Goal: Task Accomplishment & Management: Manage account settings

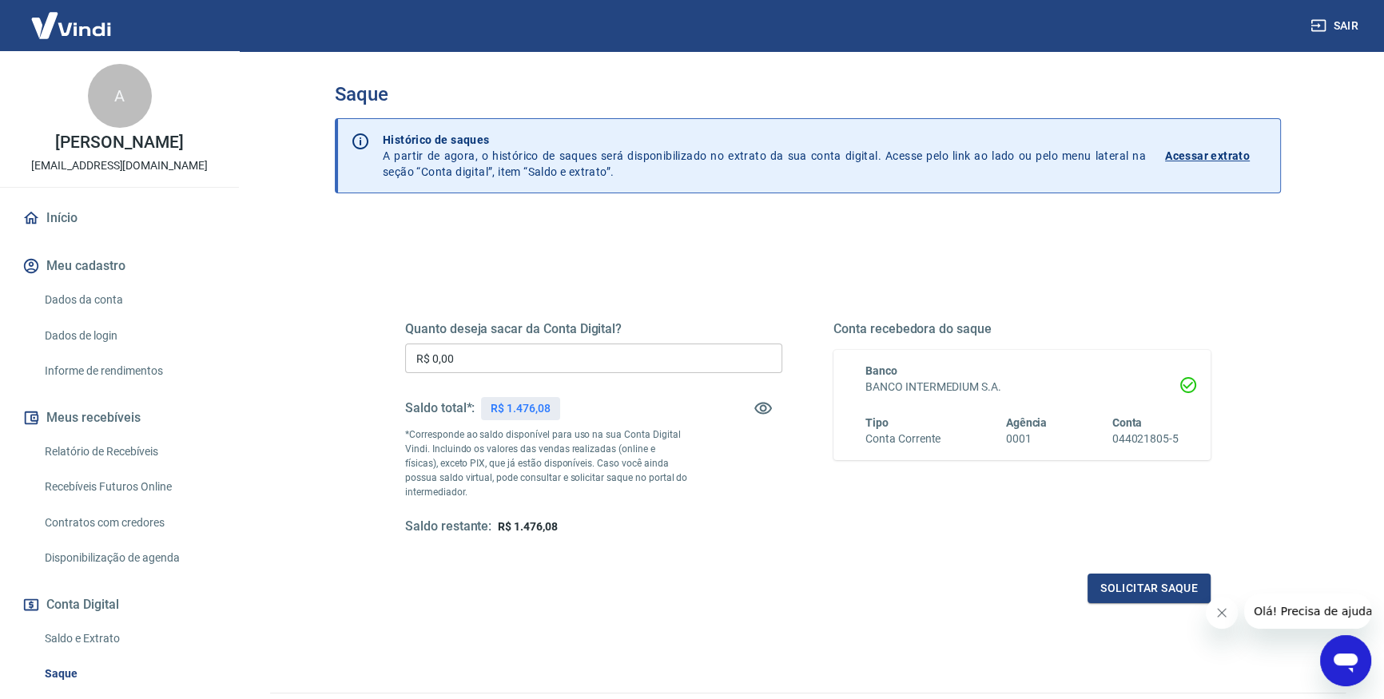
drag, startPoint x: 477, startPoint y: 341, endPoint x: 488, endPoint y: 368, distance: 28.6
click at [478, 341] on div "Quanto deseja sacar da Conta Digital? R$ 0,00 ​ Saldo total*: R$ 1.476,08 *Corr…" at bounding box center [593, 428] width 377 height 214
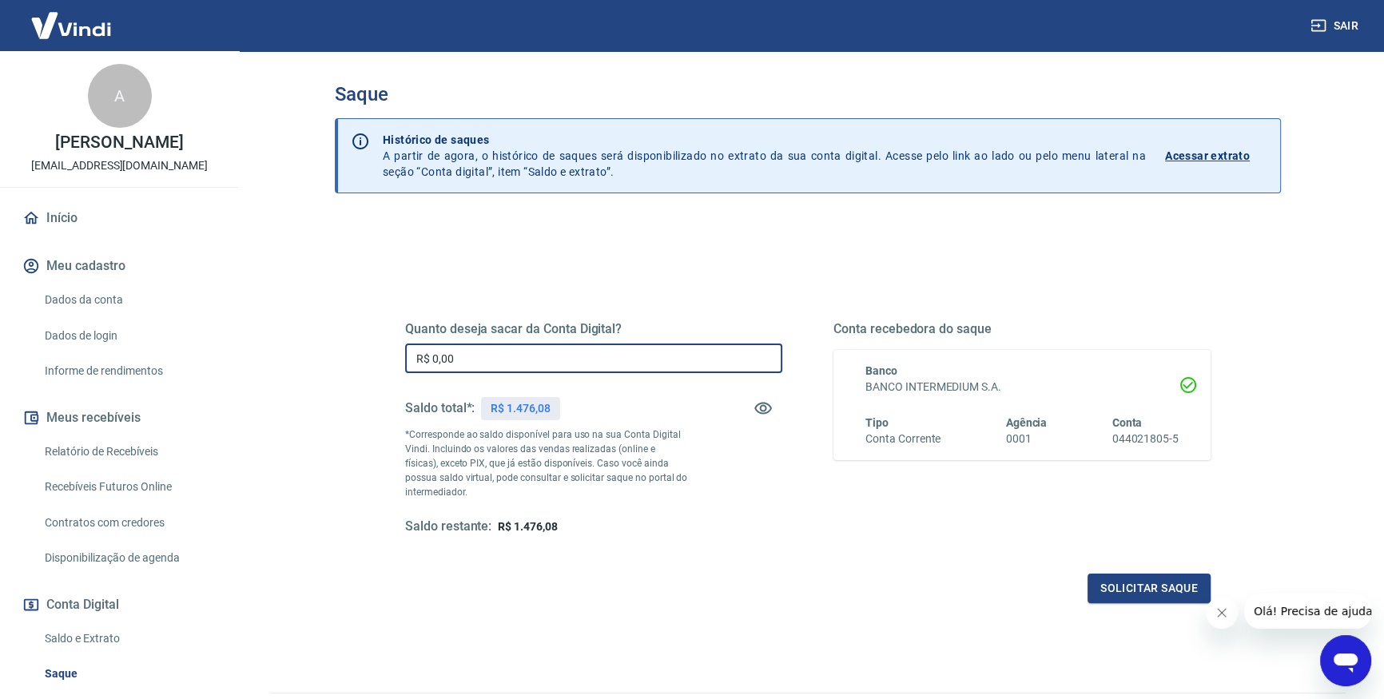
click at [490, 368] on input "R$ 0,00" at bounding box center [593, 359] width 377 height 30
type input "R$ 1.476,00"
click at [1108, 579] on button "Solicitar saque" at bounding box center [1149, 589] width 123 height 30
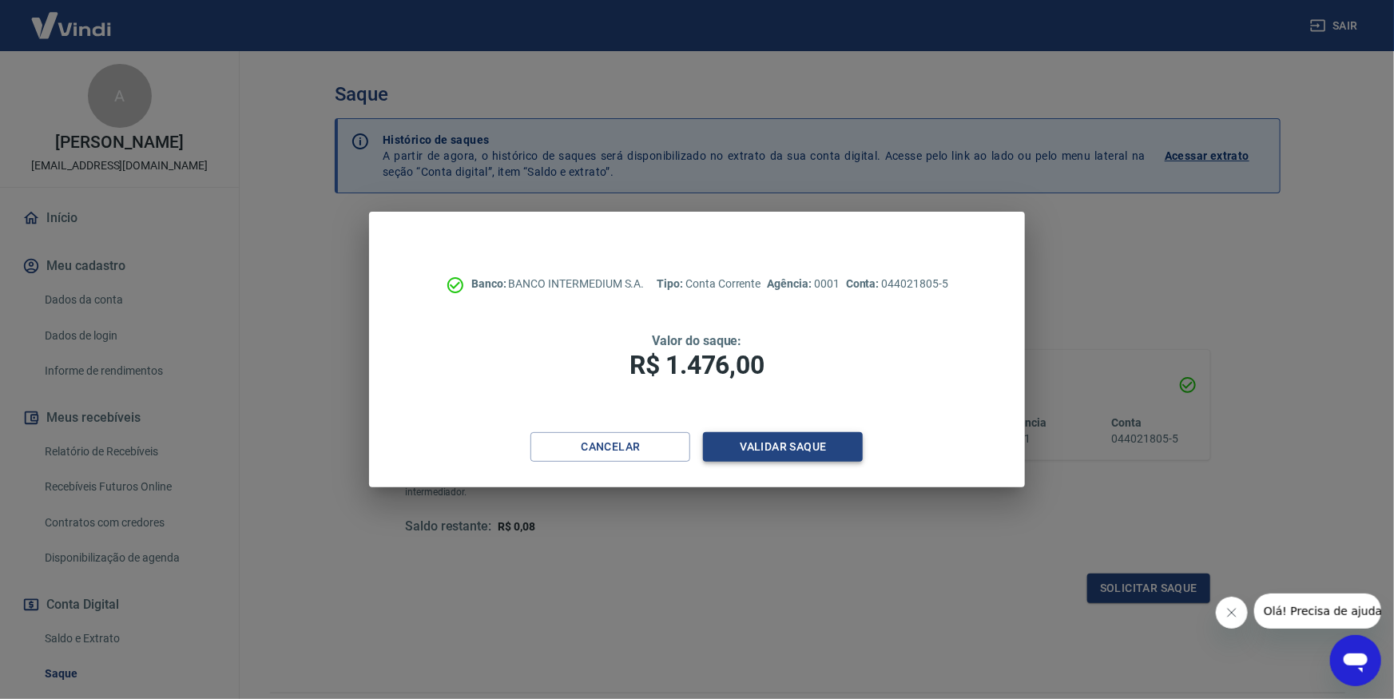
click at [766, 451] on button "Validar saque" at bounding box center [783, 447] width 160 height 30
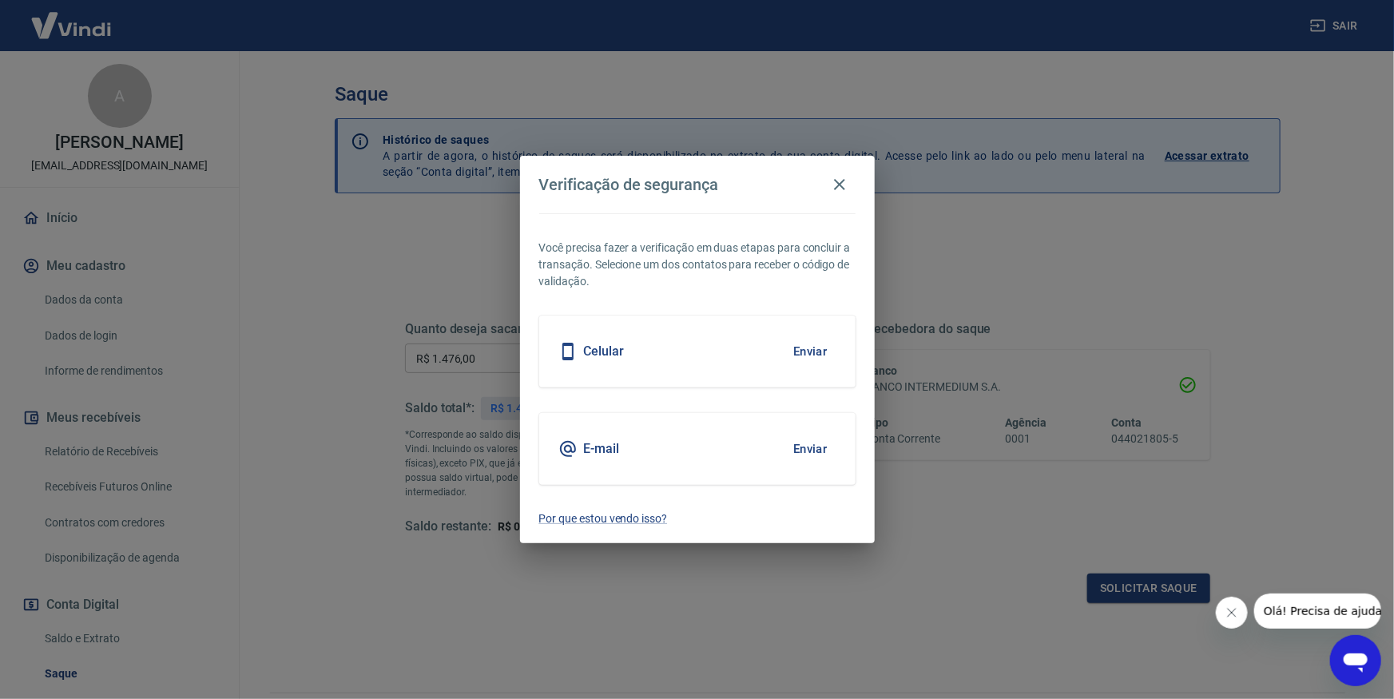
click at [805, 452] on button "Enviar" at bounding box center [811, 449] width 52 height 34
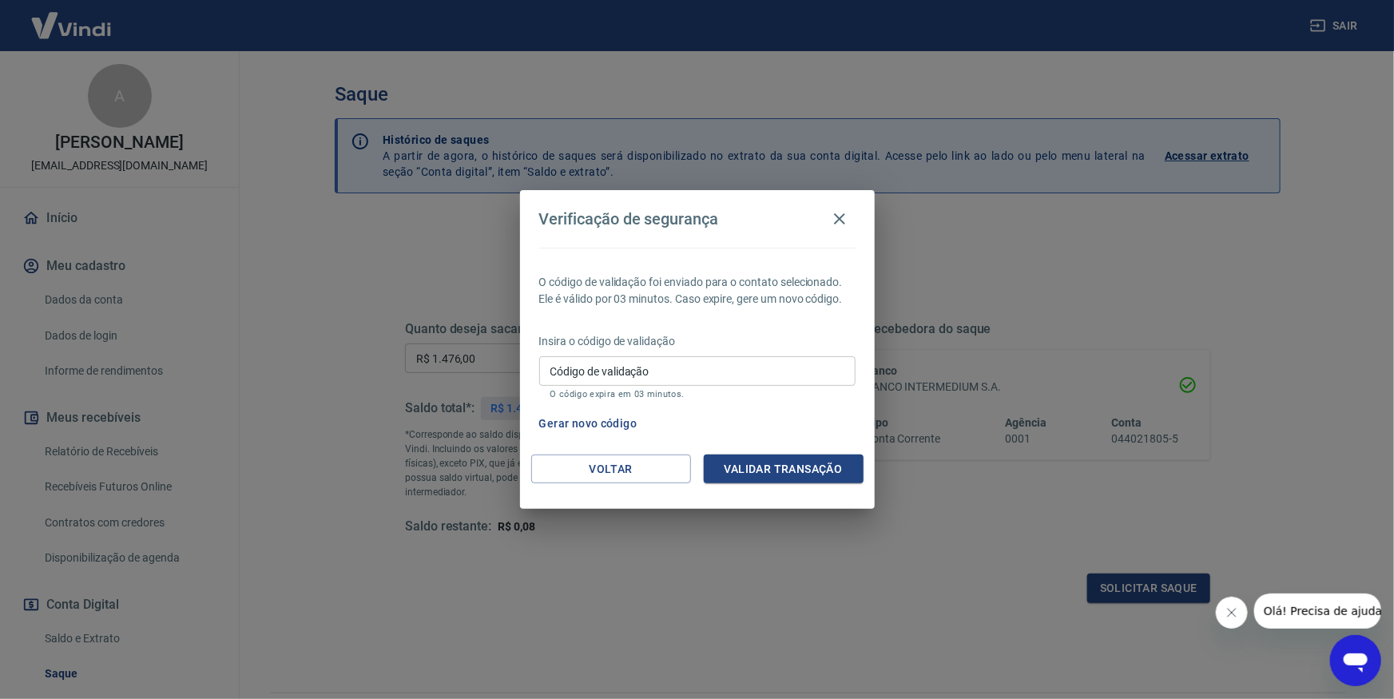
click at [690, 368] on input "Código de validação" at bounding box center [697, 371] width 316 height 30
type input "765844"
click at [724, 459] on button "Validar transação" at bounding box center [784, 470] width 160 height 30
